Goal: Information Seeking & Learning: Learn about a topic

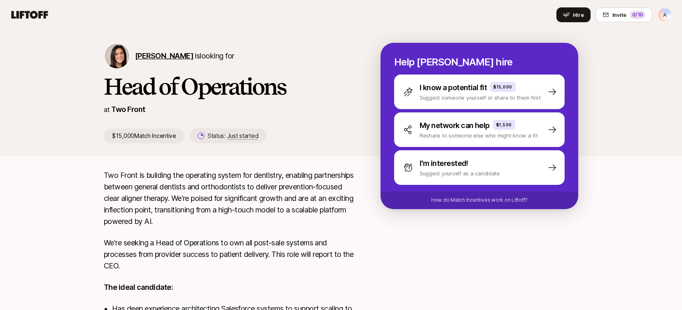
click at [173, 58] on span "Eleanor Morgan" at bounding box center [164, 55] width 58 height 9
click at [33, 7] on div "Hire Invite 0 /10 A" at bounding box center [341, 14] width 662 height 15
click at [33, 14] on icon at bounding box center [30, 15] width 40 height 12
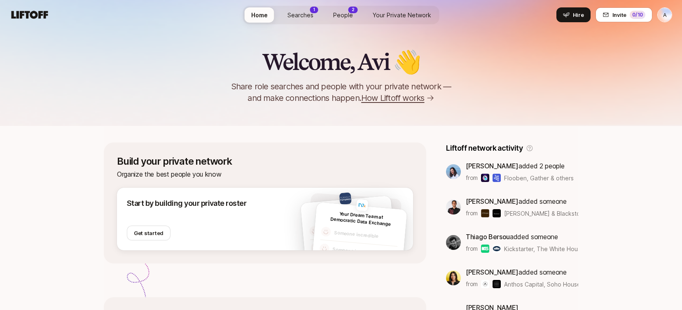
click at [298, 16] on span "Searches" at bounding box center [300, 15] width 26 height 9
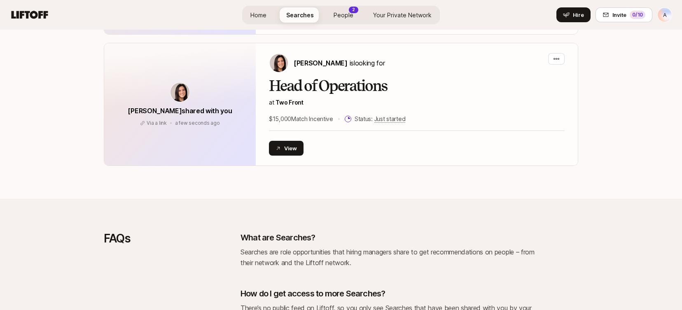
scroll to position [456, 0]
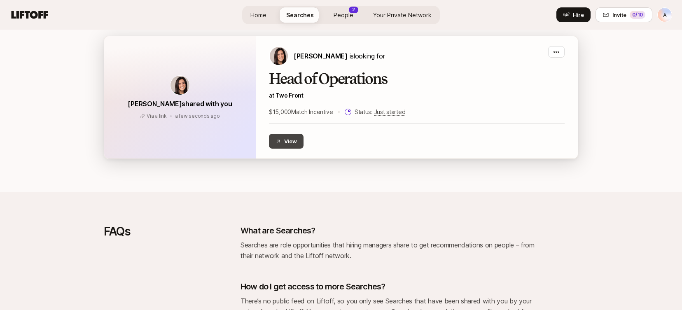
click at [278, 138] on button "View" at bounding box center [286, 141] width 35 height 15
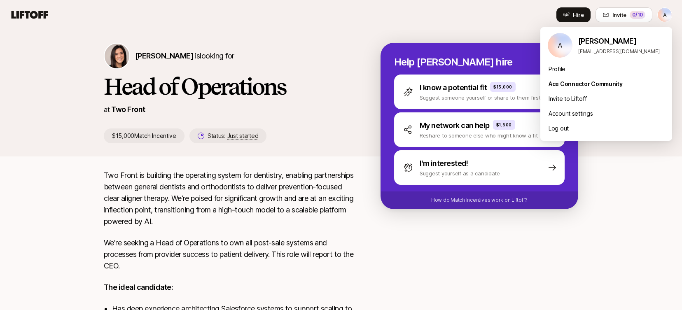
click at [661, 16] on html "A Home Searches People 2 Your Private Network Hire Hire Invite 0 /10 A Eleanor …" at bounding box center [341, 155] width 682 height 310
click at [622, 208] on html "A Home Searches People 2 Your Private Network Hire Hire Invite 0 /10 A Eleanor …" at bounding box center [341, 155] width 682 height 310
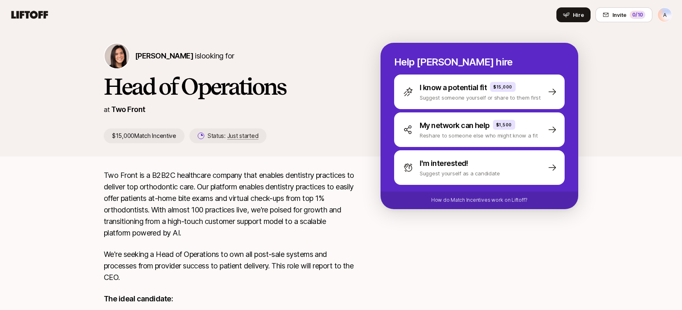
click at [667, 17] on html "A Home Searches People Your Private Network Hire Hire Invite 0 /10 A Eleanor Mo…" at bounding box center [341, 155] width 682 height 310
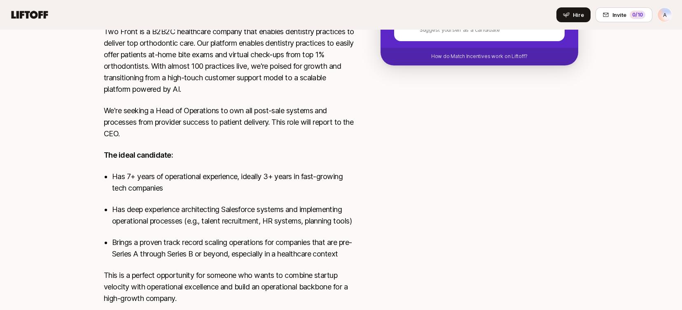
scroll to position [214, 0]
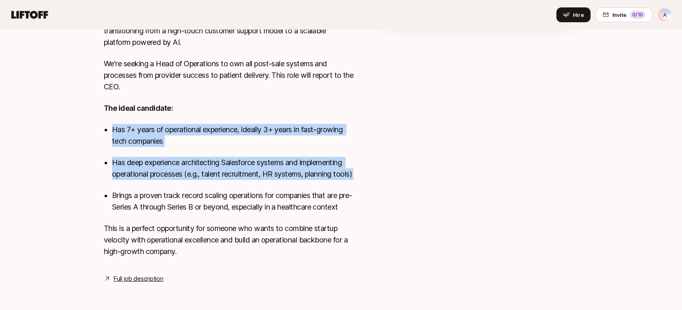
drag, startPoint x: 154, startPoint y: 175, endPoint x: 96, endPoint y: 86, distance: 105.5
click at [96, 88] on div "Two Front is a B2B2C healthcare company that enables dentistry practices to del…" at bounding box center [341, 131] width 494 height 305
click at [96, 86] on div "Two Front is a B2B2C healthcare company that enables dentistry practices to del…" at bounding box center [341, 131] width 494 height 305
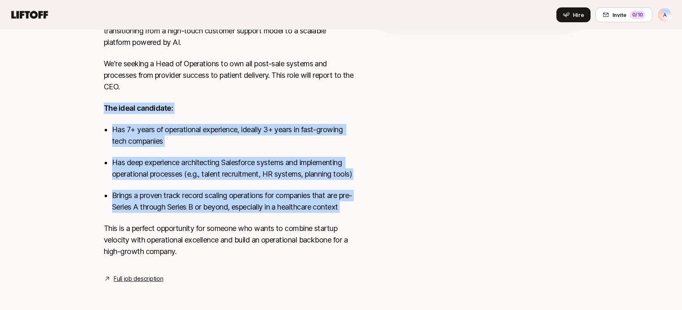
drag, startPoint x: 82, startPoint y: 84, endPoint x: 170, endPoint y: 231, distance: 171.4
click at [168, 227] on div "Eleanor Morgan is looking for Head of Operations at Two Front $15,000 Match Inc…" at bounding box center [341, 71] width 682 height 465
click at [170, 231] on p "This is a perfect opportunity for someone who wants to combine startup velocity…" at bounding box center [229, 240] width 250 height 35
drag, startPoint x: 175, startPoint y: 219, endPoint x: 91, endPoint y: 90, distance: 154.0
click at [92, 92] on div "Eleanor Morgan is looking for Head of Operations at Two Front $15,000 Match Inc…" at bounding box center [341, 71] width 682 height 465
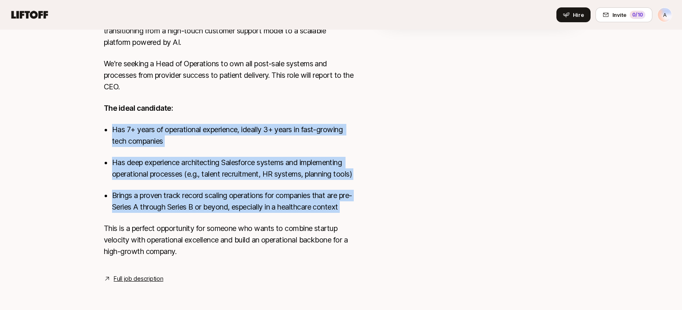
click at [91, 90] on div "Eleanor Morgan is looking for Head of Operations at Two Front $15,000 Match Inc…" at bounding box center [341, 71] width 682 height 465
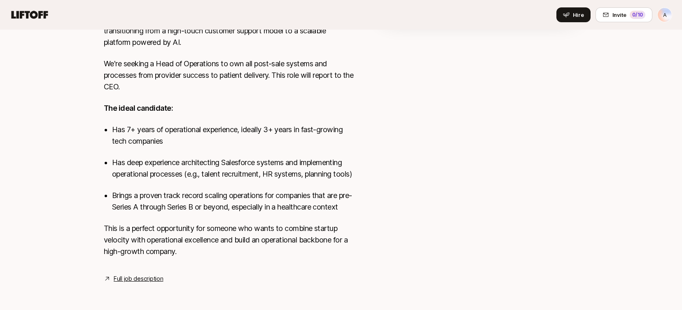
click at [90, 211] on div "Eleanor Morgan is looking for Head of Operations at Two Front $15,000 Match Inc…" at bounding box center [341, 71] width 682 height 465
click at [90, 245] on div "Eleanor Morgan is looking for Head of Operations at Two Front $15,000 Match Inc…" at bounding box center [341, 71] width 682 height 465
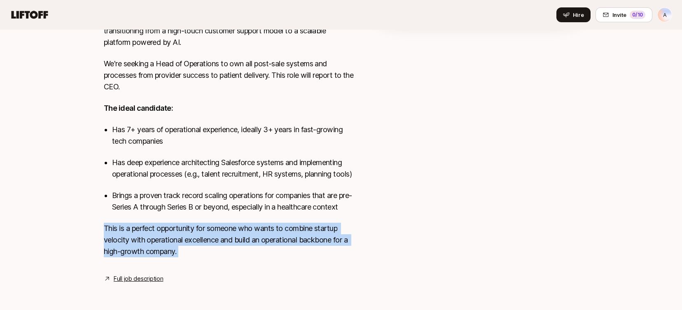
click at [116, 241] on p "This is a perfect opportunity for someone who wants to combine startup velocity…" at bounding box center [229, 240] width 250 height 35
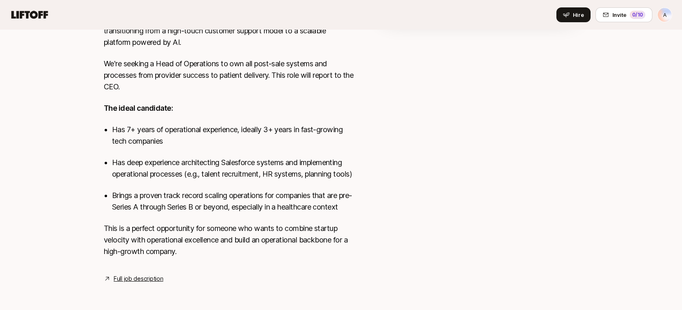
scroll to position [213, 0]
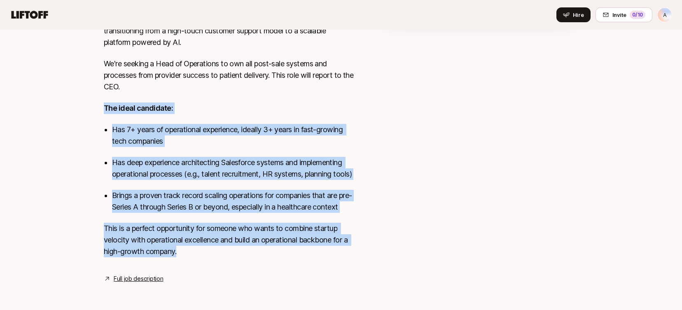
drag, startPoint x: 206, startPoint y: 250, endPoint x: 80, endPoint y: 84, distance: 208.7
click at [81, 84] on div "Eleanor Morgan is looking for Head of Operations at Two Front $15,000 Match Inc…" at bounding box center [341, 71] width 682 height 465
click at [80, 84] on div "Eleanor Morgan is looking for Head of Operations at Two Front $15,000 Match Inc…" at bounding box center [341, 71] width 682 height 465
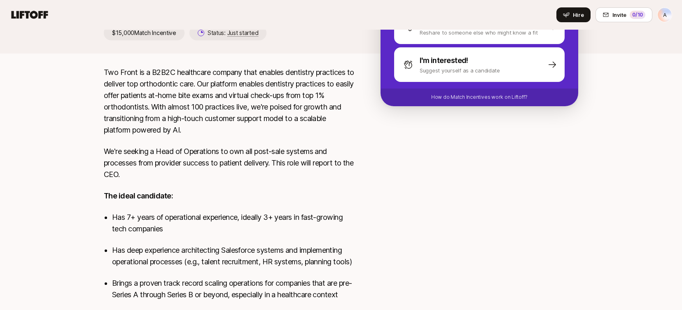
scroll to position [78, 0]
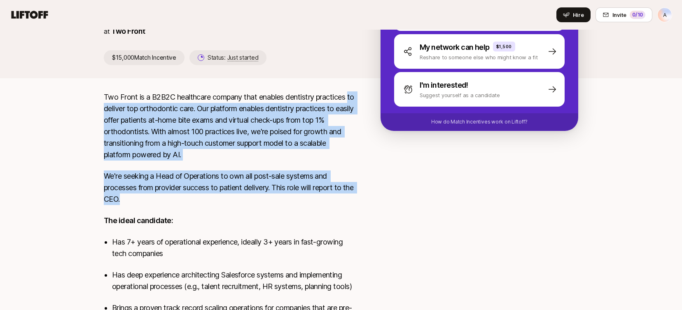
drag, startPoint x: 156, startPoint y: 206, endPoint x: 89, endPoint y: 100, distance: 125.8
click at [89, 101] on div "Eleanor Morgan is looking for Head of Operations at Two Front $15,000 Match Inc…" at bounding box center [341, 183] width 682 height 465
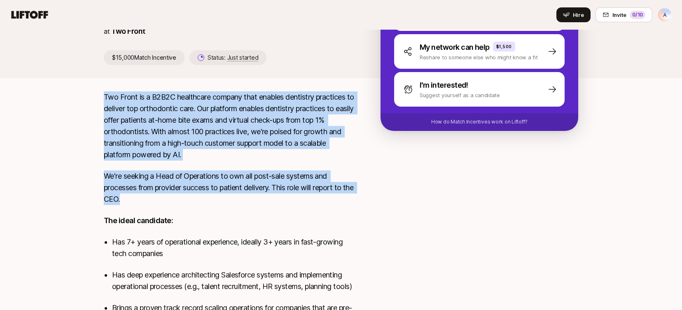
click at [89, 100] on div "Eleanor Morgan is looking for Head of Operations at Two Front $15,000 Match Inc…" at bounding box center [341, 183] width 682 height 465
drag, startPoint x: 88, startPoint y: 94, endPoint x: 157, endPoint y: 210, distance: 134.3
click at [157, 210] on div "Eleanor Morgan is looking for Head of Operations at Two Front $15,000 Match Inc…" at bounding box center [341, 183] width 682 height 465
click at [157, 210] on div "Two Front is a B2B2C healthcare company that enables dentistry practices to del…" at bounding box center [229, 235] width 250 height 288
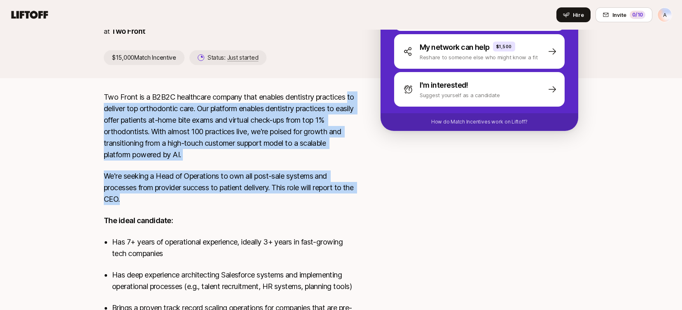
drag, startPoint x: 167, startPoint y: 208, endPoint x: 97, endPoint y: 102, distance: 127.4
click at [97, 102] on div "Two Front is a B2B2C healthcare company that enables dentistry practices to del…" at bounding box center [341, 243] width 494 height 305
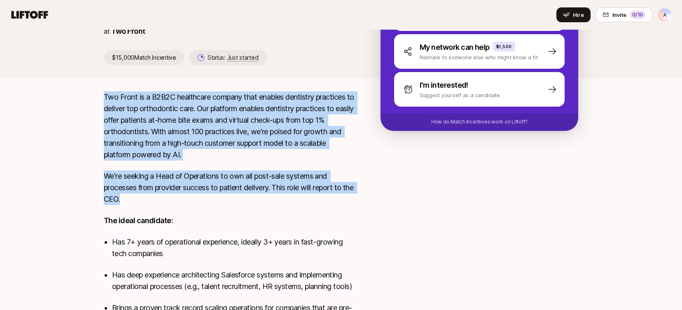
click at [97, 102] on div "Two Front is a B2B2C healthcare company that enables dentistry practices to del…" at bounding box center [341, 243] width 494 height 305
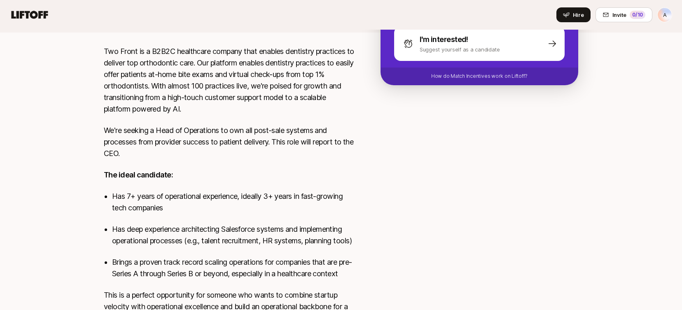
scroll to position [0, 0]
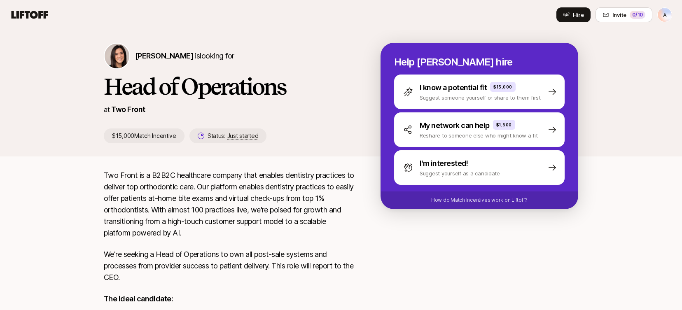
click at [35, 15] on icon at bounding box center [30, 15] width 40 height 12
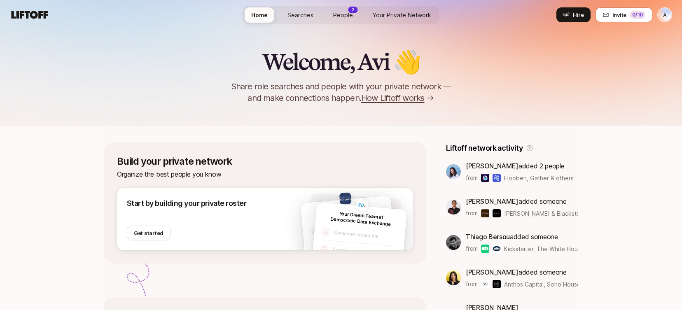
click at [341, 15] on span "People" at bounding box center [343, 15] width 20 height 9
